Goal: Entertainment & Leisure: Consume media (video, audio)

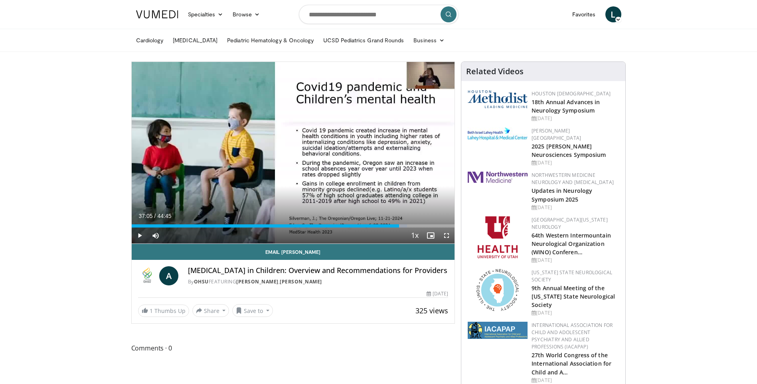
click at [135, 233] on span "Video Player" at bounding box center [140, 235] width 16 height 16
